Goal: Information Seeking & Learning: Learn about a topic

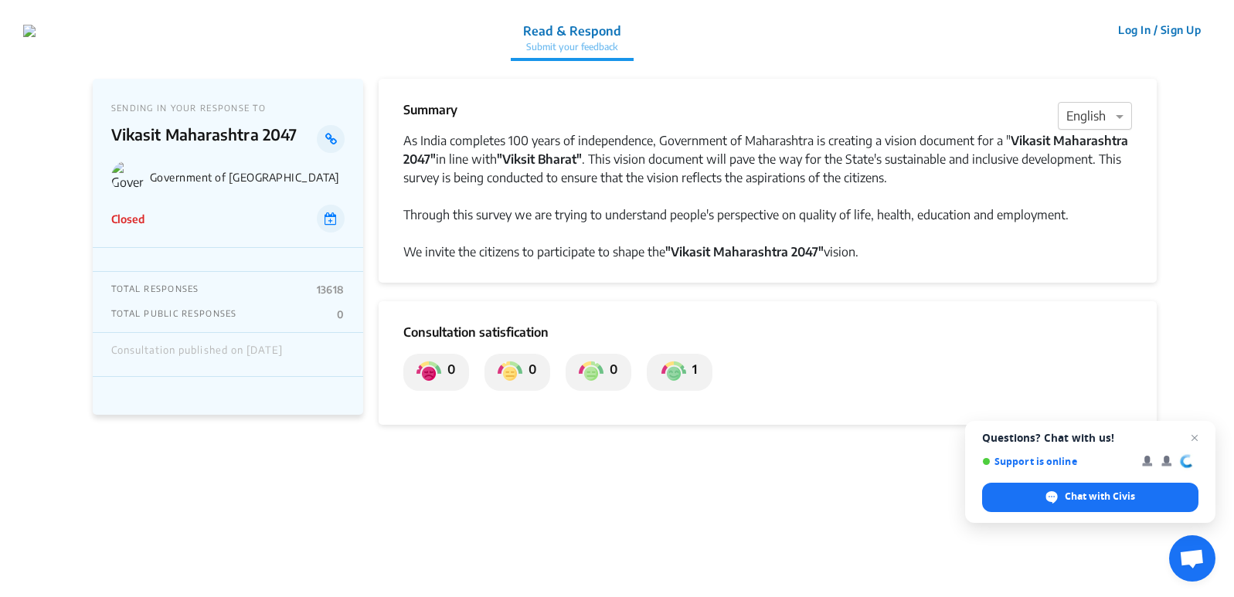
click at [1090, 115] on div at bounding box center [1095, 117] width 73 height 20
click at [1096, 209] on span "Marathi" at bounding box center [1088, 206] width 43 height 15
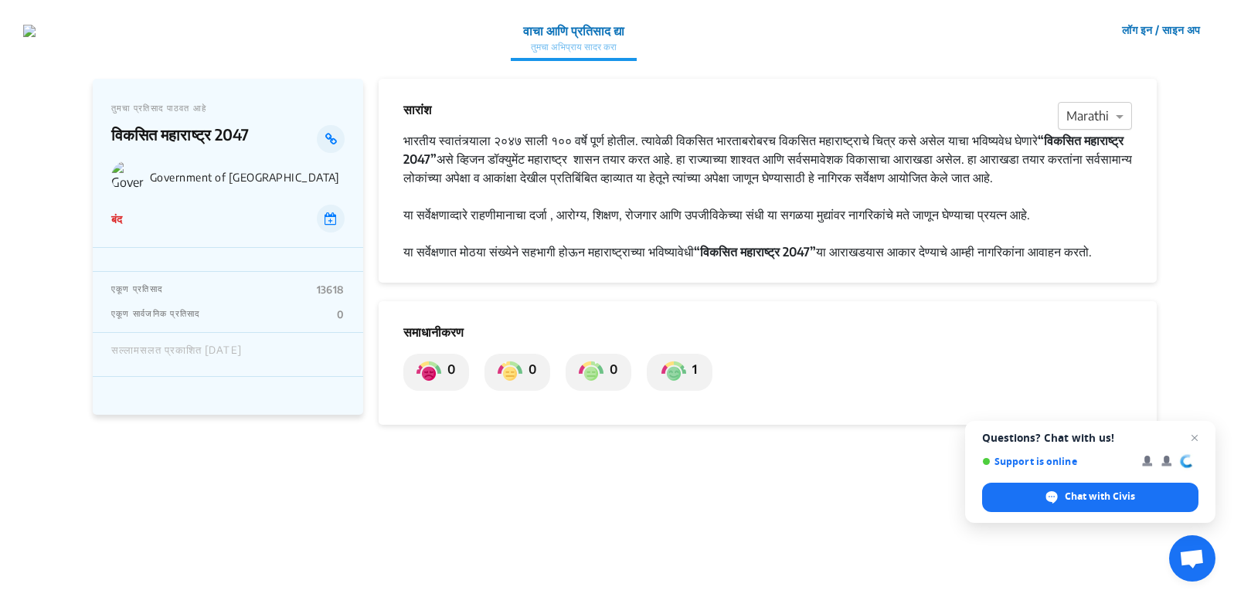
click at [1091, 119] on div at bounding box center [1095, 117] width 73 height 20
click at [1085, 150] on span "English" at bounding box center [1086, 145] width 39 height 15
